Goal: Information Seeking & Learning: Check status

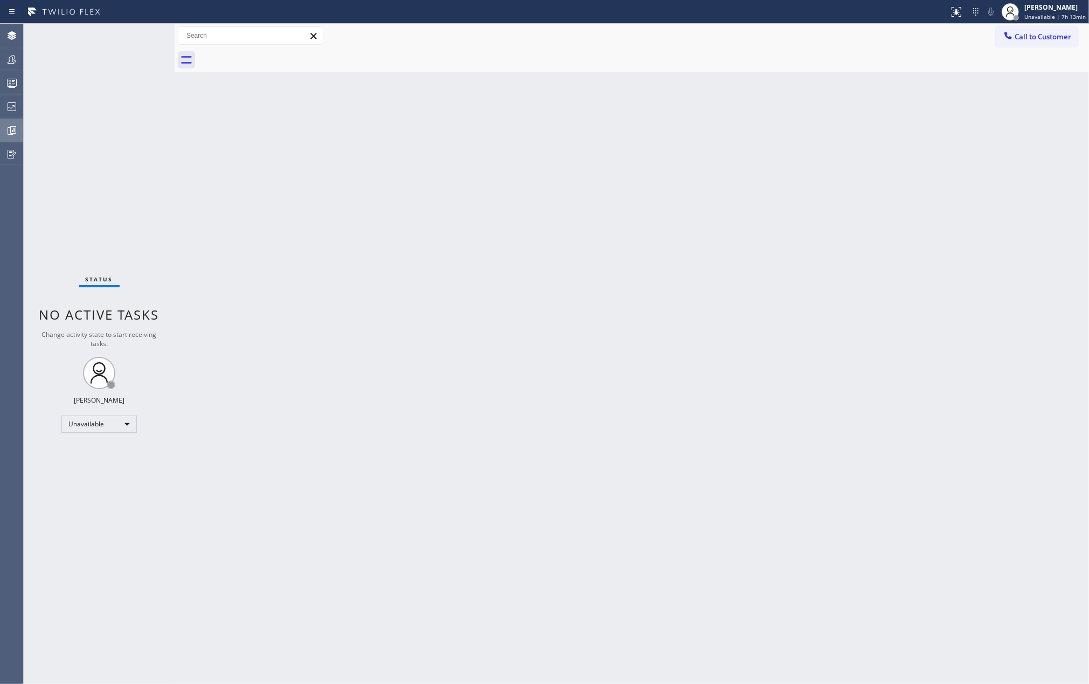
click at [19, 127] on div at bounding box center [12, 130] width 24 height 13
click at [16, 82] on icon at bounding box center [11, 82] width 13 height 13
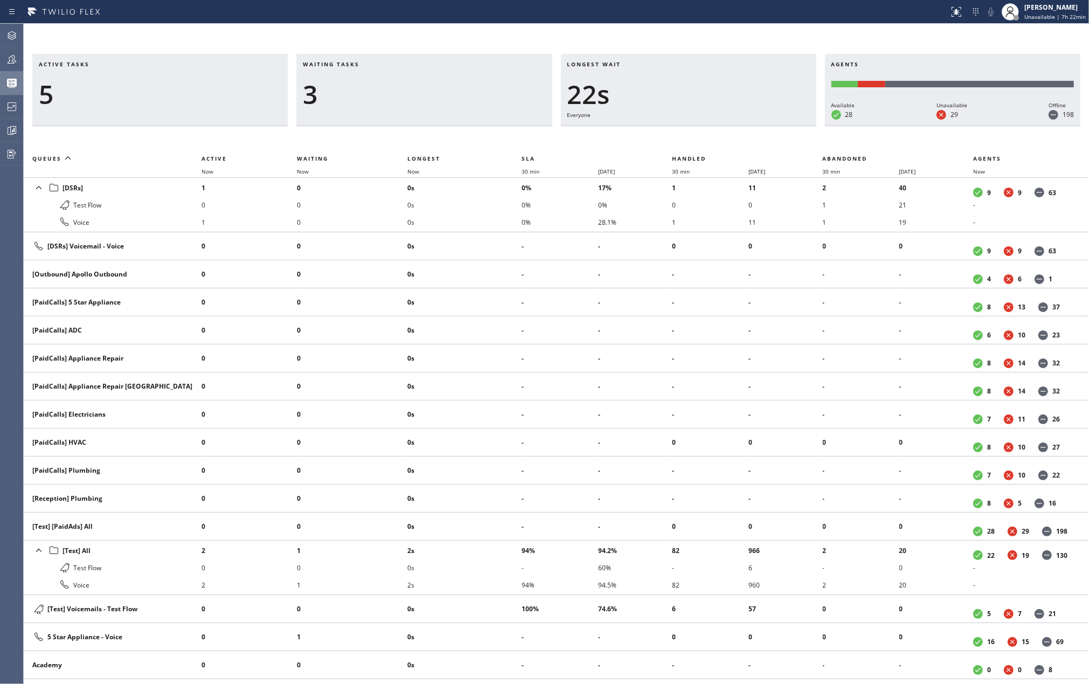
drag, startPoint x: 619, startPoint y: 41, endPoint x: 798, endPoint y: 80, distance: 183.7
click at [619, 41] on div "Active tasks 5 Waiting tasks 3 Longest wait 22s Everyone Agents Available 28 Un…" at bounding box center [556, 354] width 1065 height 660
click at [472, 79] on div "3" at bounding box center [424, 94] width 242 height 31
click at [186, 51] on div "Active tasks 9 Waiting tasks 3 Longest wait 33s Everyone Agents Available 26 Un…" at bounding box center [556, 354] width 1065 height 660
click at [9, 125] on icon at bounding box center [11, 130] width 13 height 13
